Goal: Information Seeking & Learning: Learn about a topic

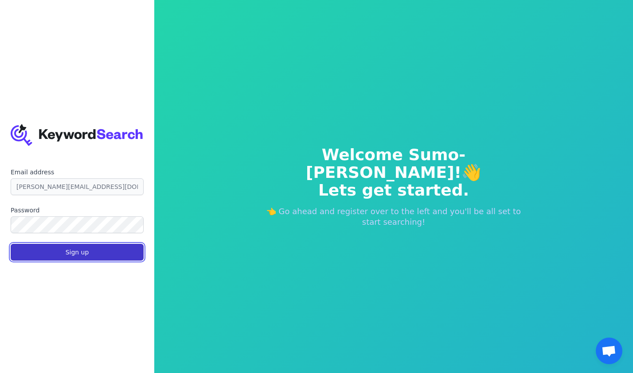
click at [53, 250] on button "Sign up" at bounding box center [77, 252] width 133 height 17
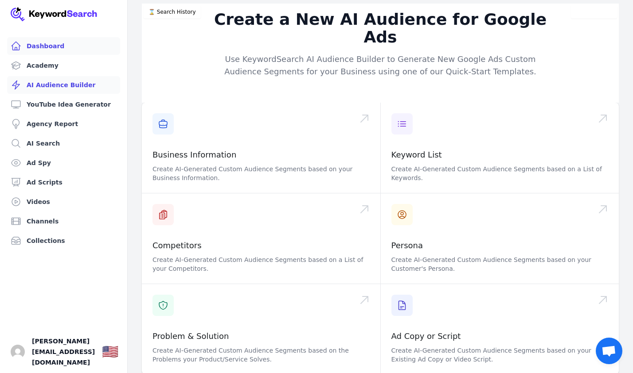
click at [70, 44] on link "Dashboard" at bounding box center [63, 46] width 113 height 18
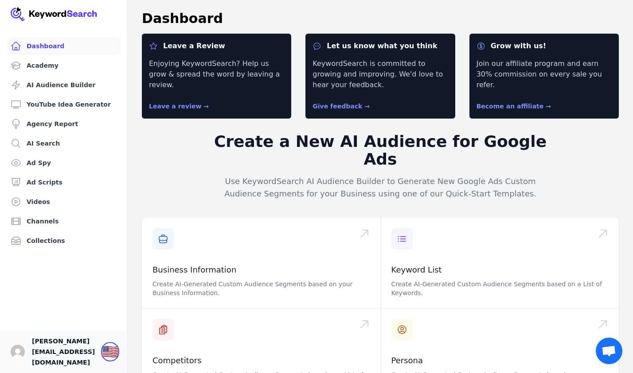
click at [118, 360] on div "🇺🇸" at bounding box center [110, 352] width 16 height 16
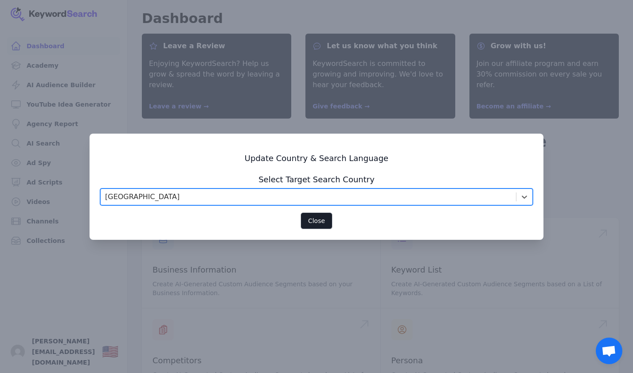
click at [234, 194] on div "United States" at bounding box center [308, 197] width 415 height 16
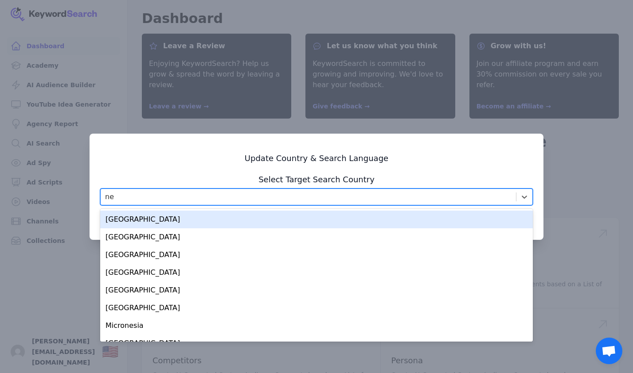
type input "net"
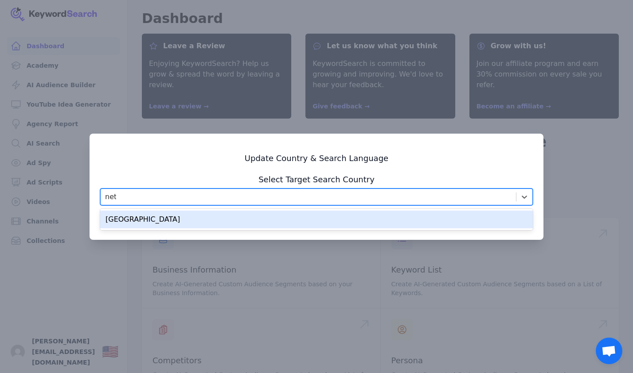
click at [173, 216] on div "Netherlands" at bounding box center [316, 220] width 432 height 18
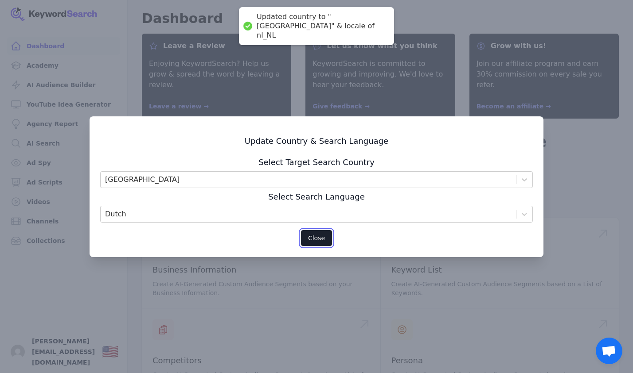
click at [315, 234] on button "Close" at bounding box center [316, 238] width 32 height 17
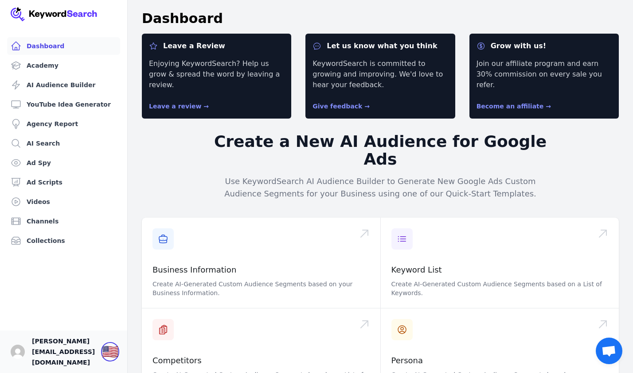
click at [114, 360] on div "🇺🇸" at bounding box center [110, 352] width 16 height 16
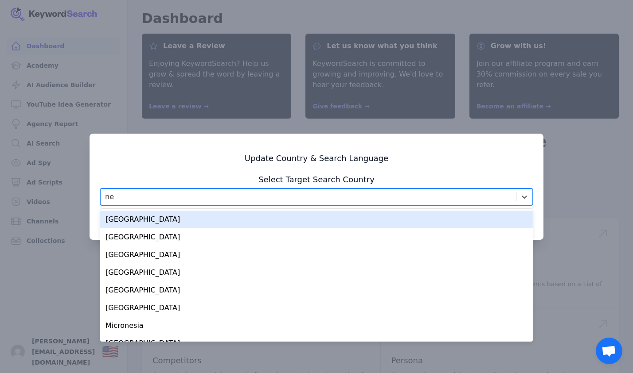
type input "net"
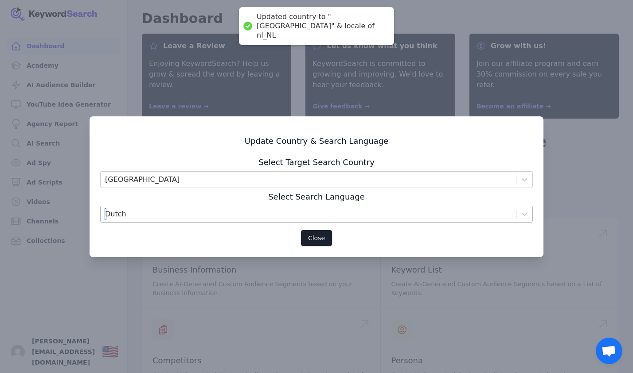
click at [198, 218] on div "Dutch" at bounding box center [308, 214] width 415 height 16
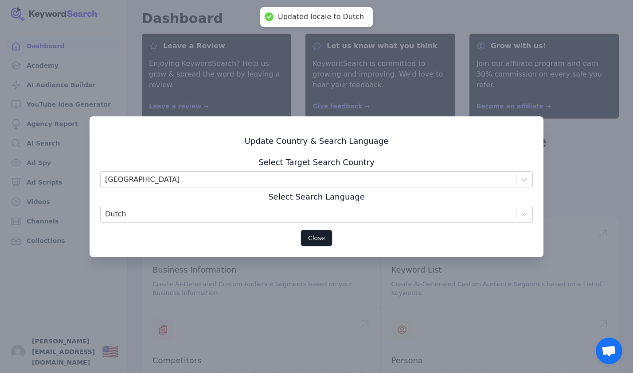
click at [471, 58] on div at bounding box center [316, 186] width 633 height 373
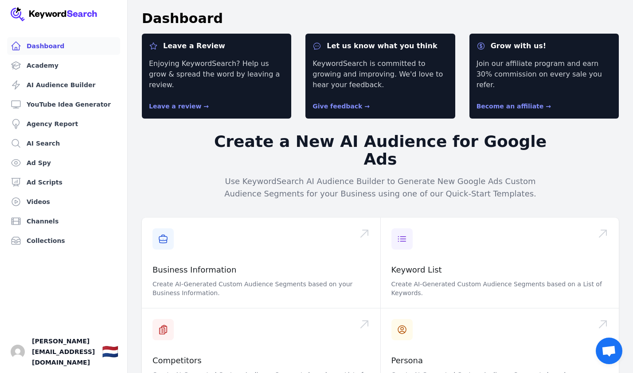
click at [69, 10] on img at bounding box center [54, 14] width 87 height 14
click at [29, 48] on link "Dashboard" at bounding box center [63, 46] width 113 height 18
click at [62, 119] on link "Agency Report" at bounding box center [63, 124] width 113 height 18
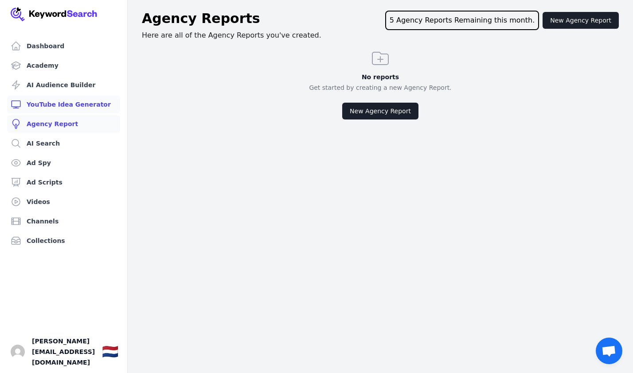
click at [65, 102] on link "YouTube Idea Generator" at bounding box center [63, 105] width 113 height 18
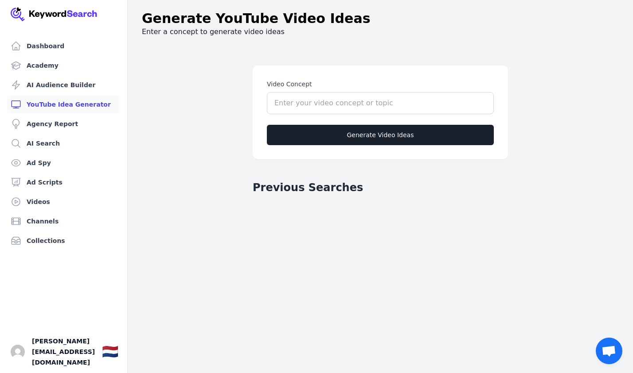
click at [62, 95] on ul "Dashboard Academy AI Audience Builder YouTube Idea Generator Agency Report AI S…" at bounding box center [63, 143] width 113 height 213
click at [62, 88] on link "AI Audience Builder" at bounding box center [63, 85] width 113 height 18
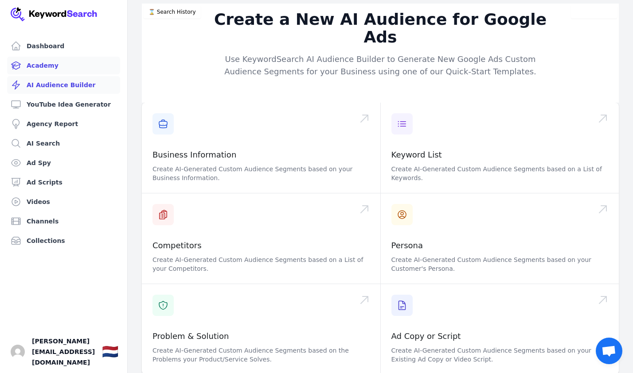
click at [50, 68] on link "Academy" at bounding box center [63, 66] width 113 height 18
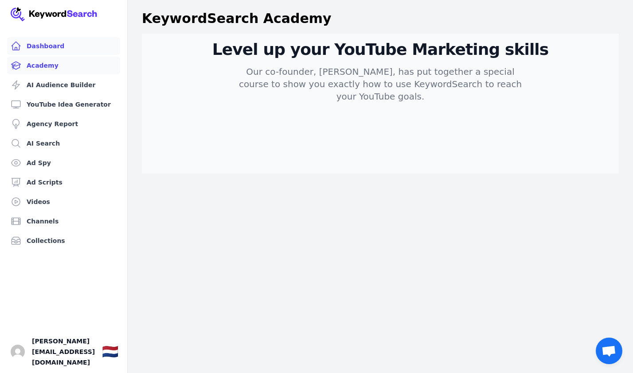
click at [52, 50] on link "Dashboard" at bounding box center [63, 46] width 113 height 18
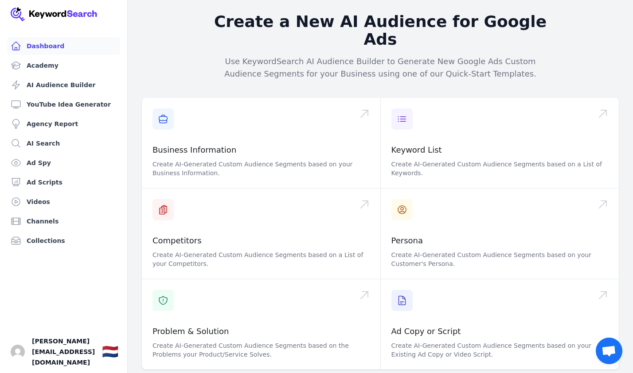
scroll to position [120, 0]
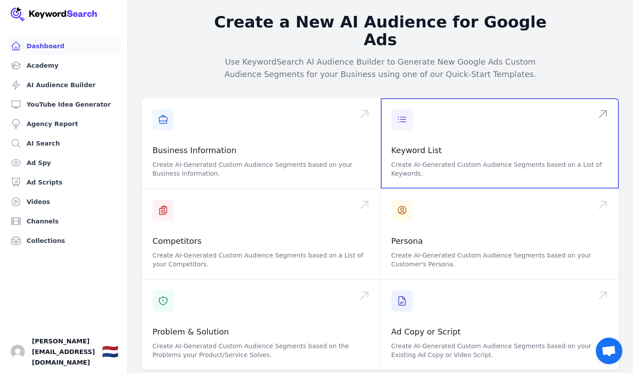
click at [412, 105] on span at bounding box center [499, 143] width 238 height 90
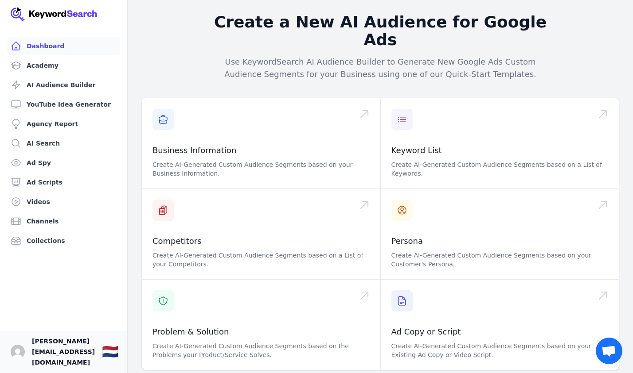
click at [50, 359] on span "[PERSON_NAME][EMAIL_ADDRESS][DOMAIN_NAME]" at bounding box center [63, 352] width 63 height 32
click at [13, 359] on img "Open user button" at bounding box center [18, 352] width 14 height 14
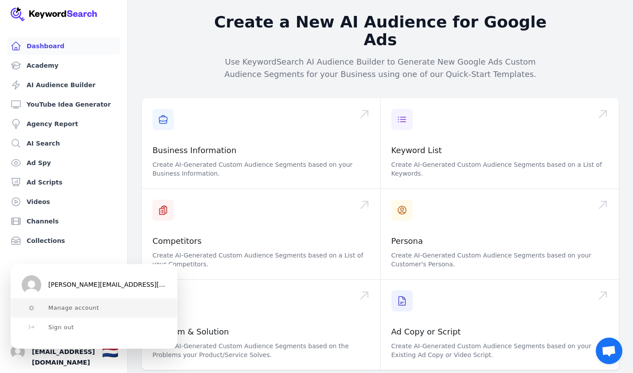
click at [54, 305] on span "Manage account" at bounding box center [73, 308] width 51 height 7
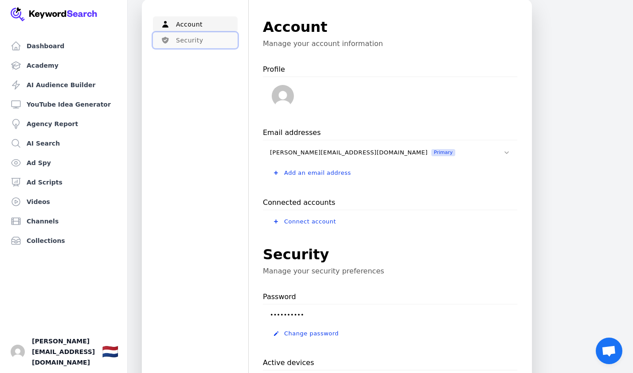
click at [195, 34] on button "Security" at bounding box center [195, 40] width 85 height 16
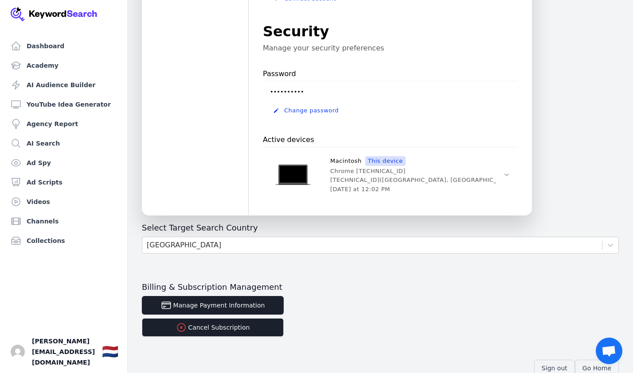
scroll to position [621, 0]
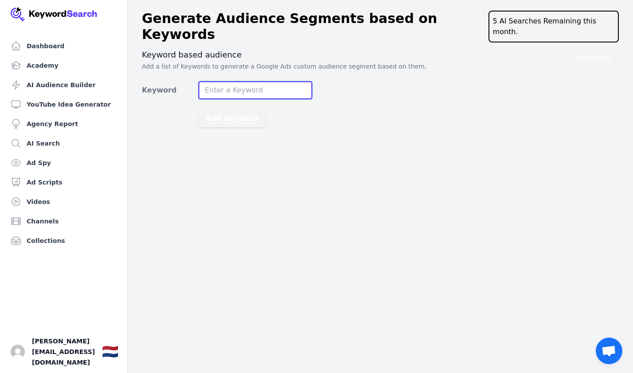
click at [241, 82] on input "Keyword" at bounding box center [254, 91] width 113 height 18
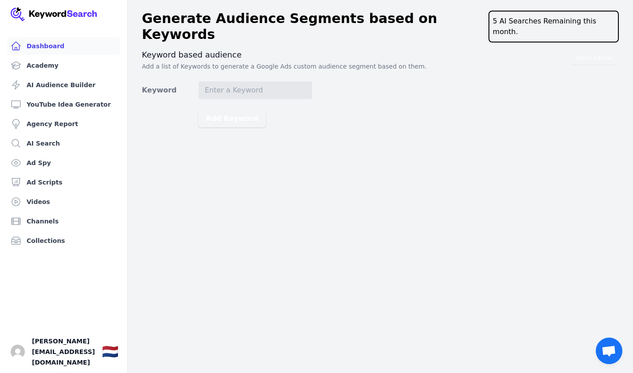
click at [81, 50] on link "Dashboard" at bounding box center [63, 46] width 113 height 18
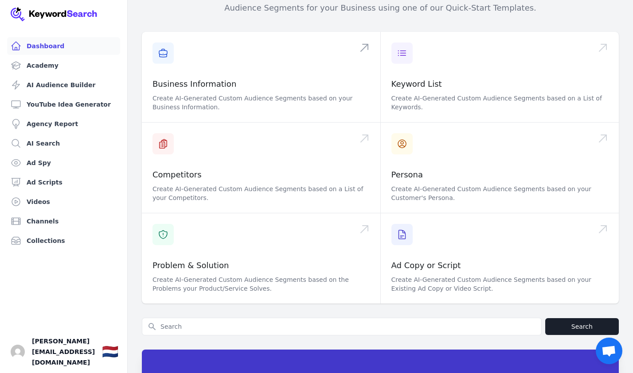
scroll to position [188, 0]
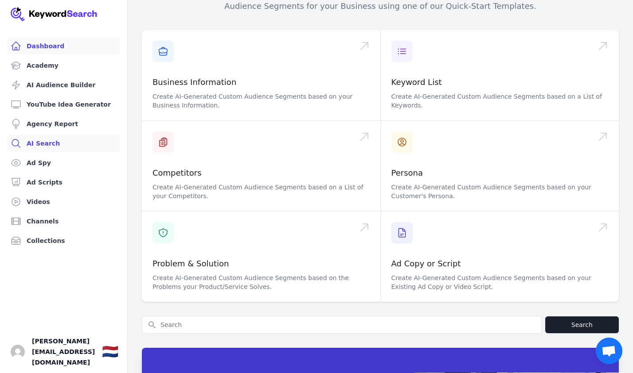
click at [80, 142] on link "AI Search" at bounding box center [63, 144] width 113 height 18
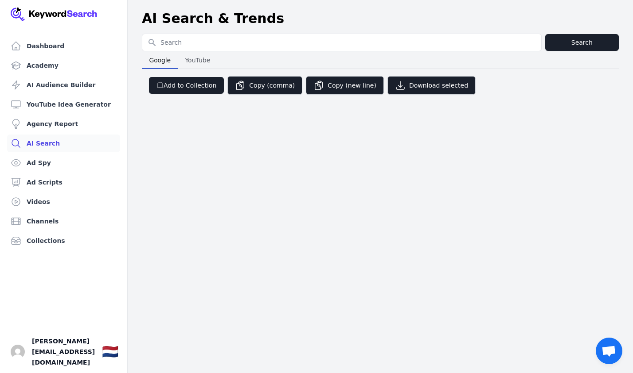
click at [211, 38] on input "Search for YouTube Keywords" at bounding box center [341, 42] width 399 height 17
type input "SEO"
click at [561, 39] on button "Search" at bounding box center [582, 42] width 74 height 17
